Goal: Find specific page/section: Find specific page/section

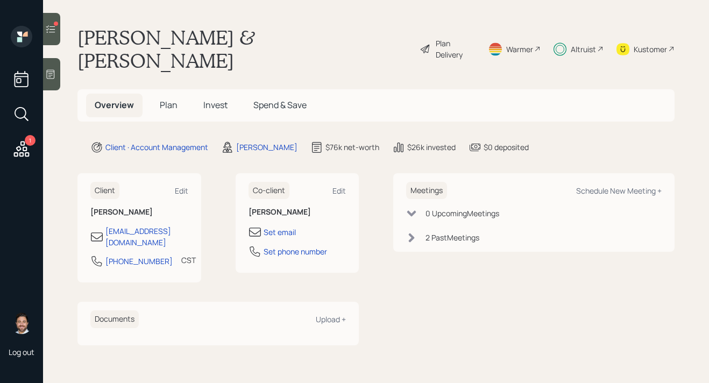
click at [57, 40] on div at bounding box center [51, 29] width 17 height 32
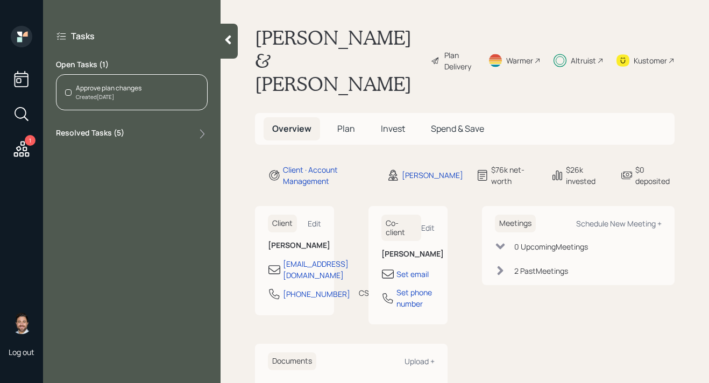
click at [224, 48] on div at bounding box center [229, 41] width 17 height 35
